Goal: Find specific page/section: Find specific page/section

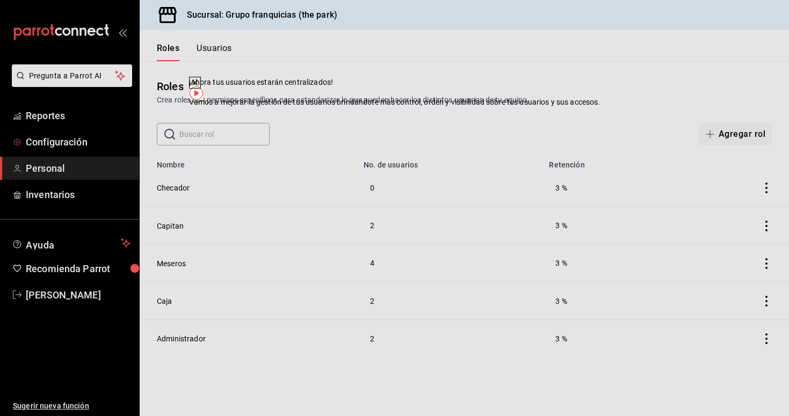
click at [54, 141] on span "Configuración" at bounding box center [78, 142] width 105 height 14
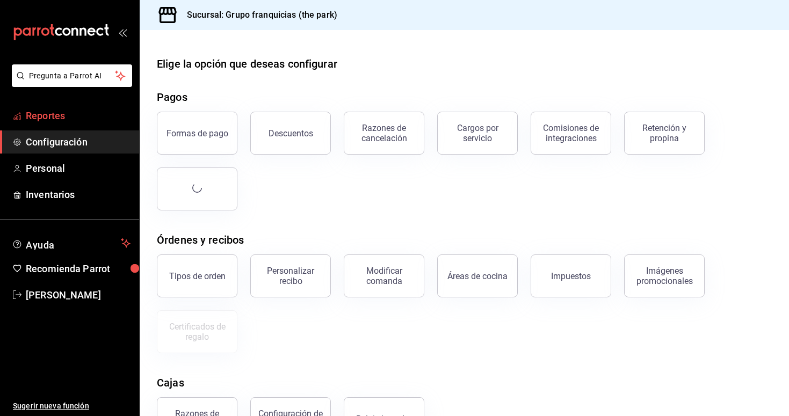
click at [48, 115] on span "Reportes" at bounding box center [78, 115] width 105 height 14
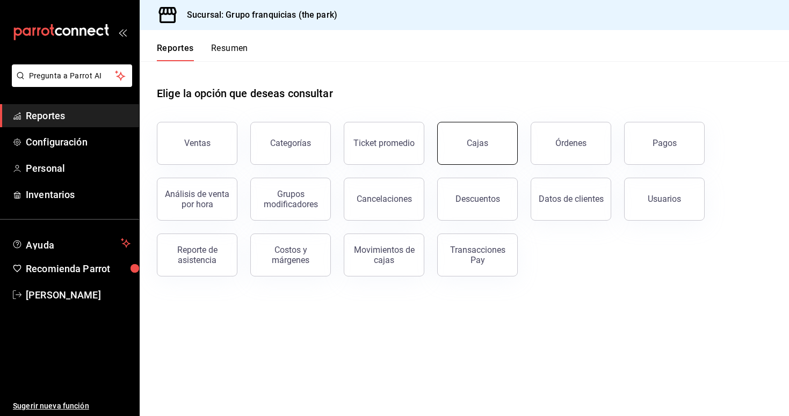
click at [469, 156] on link "Cajas" at bounding box center [477, 143] width 81 height 43
